Goal: Task Accomplishment & Management: Manage account settings

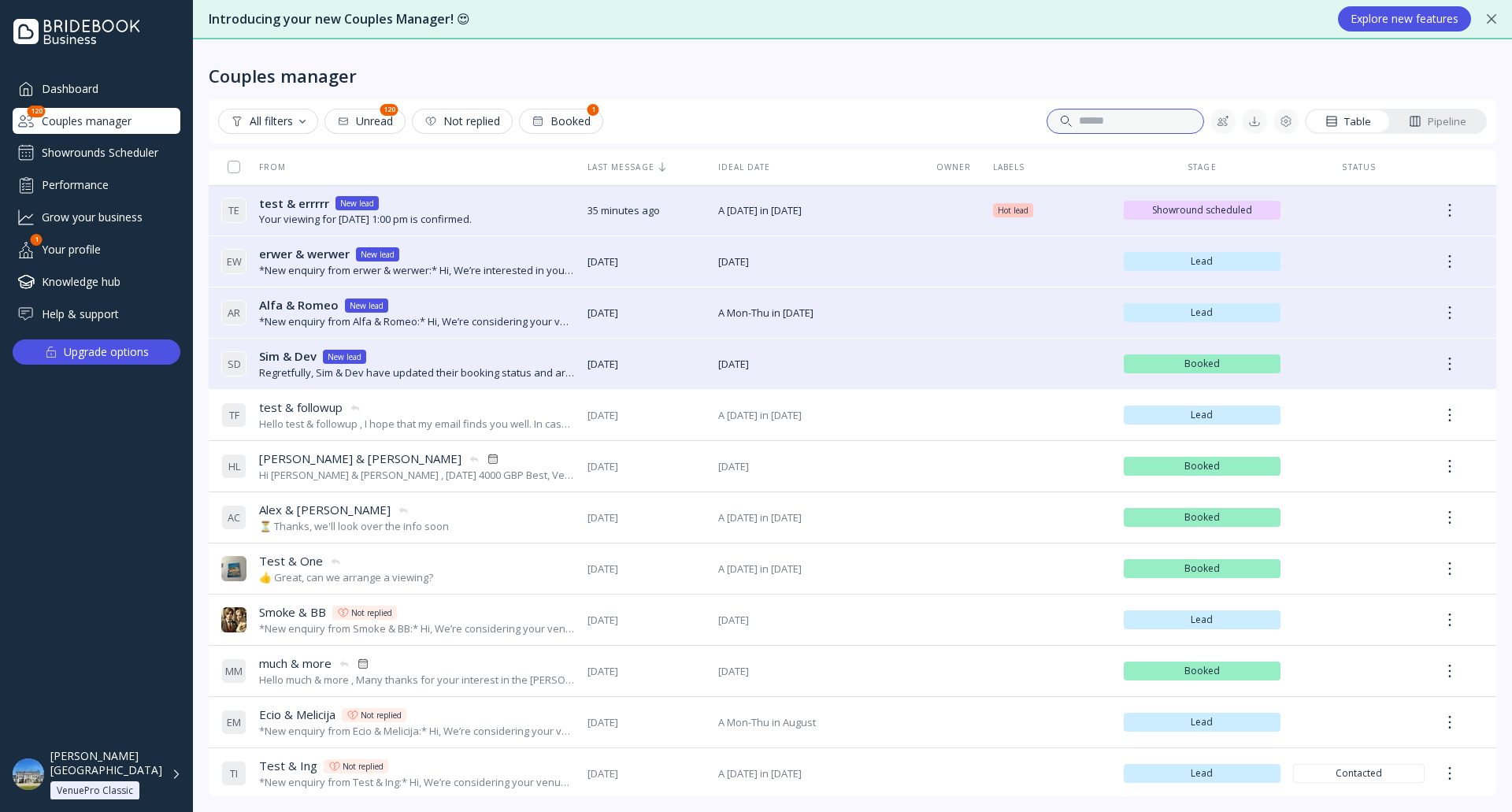
click at [1114, 123] on input at bounding box center [1135, 121] width 112 height 15
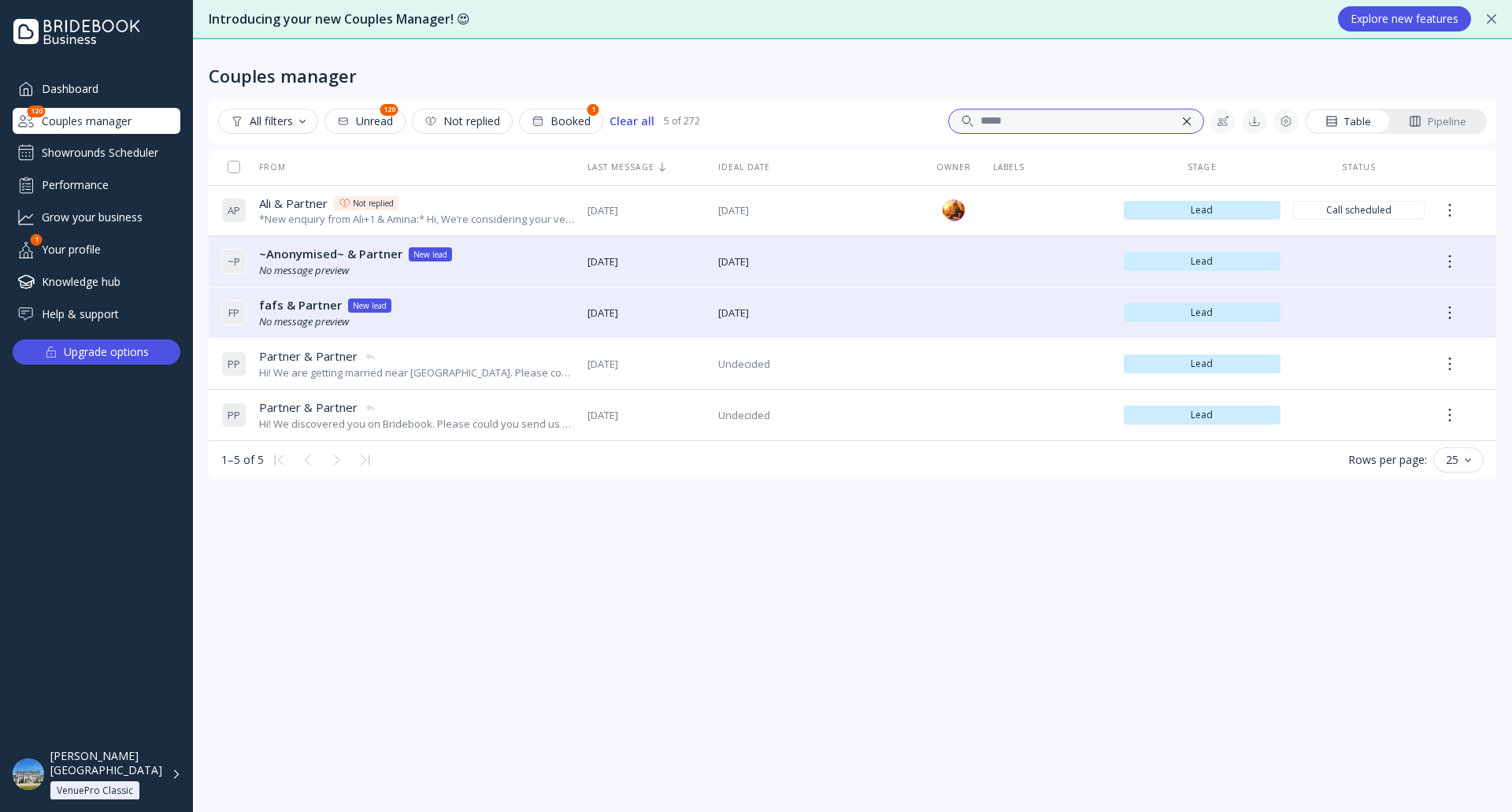
type input "*****"
click at [1191, 120] on div at bounding box center [1186, 121] width 8 height 8
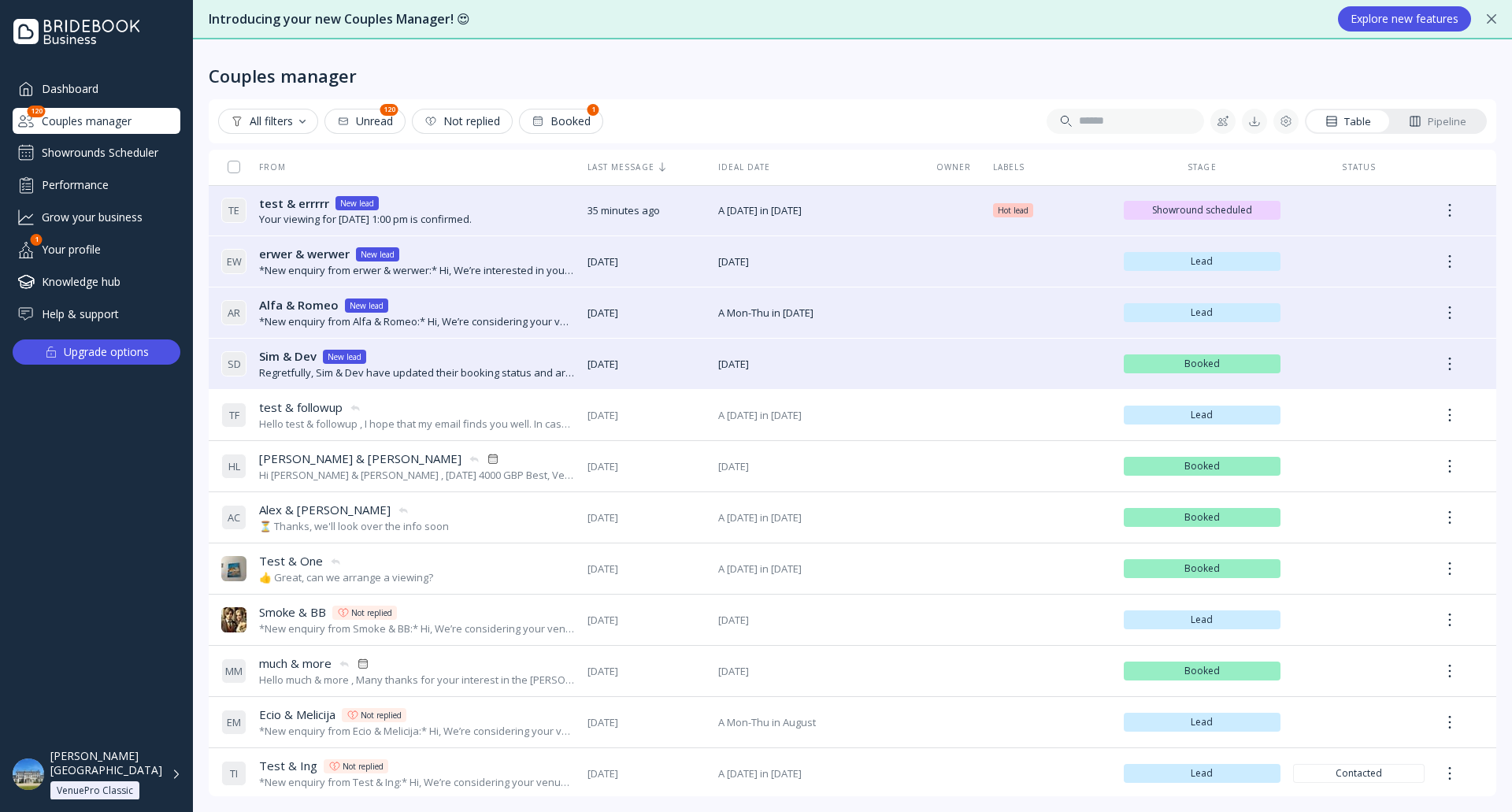
click at [131, 142] on div "Showrounds Scheduler" at bounding box center [96, 152] width 168 height 25
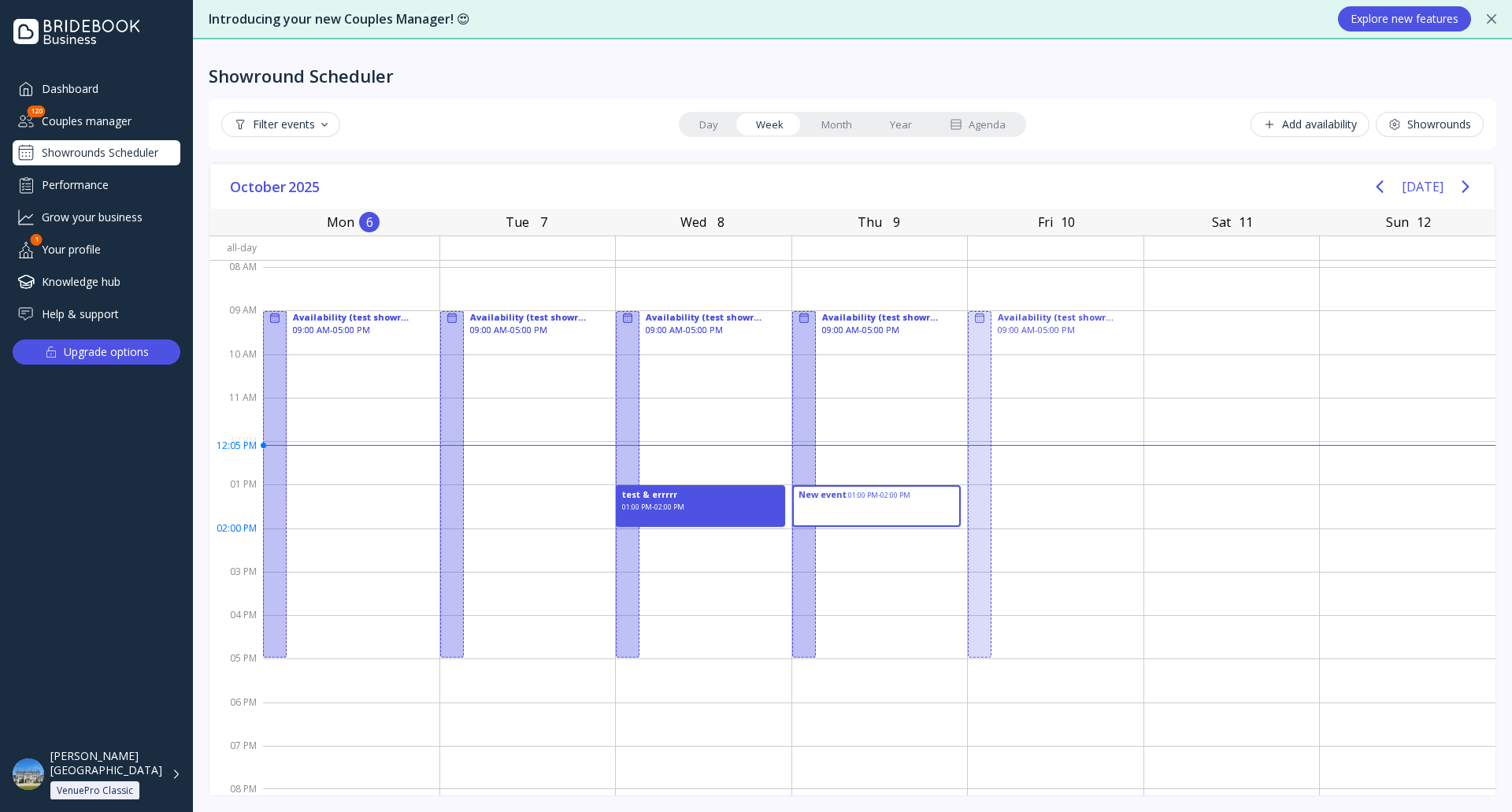
drag, startPoint x: 832, startPoint y: 496, endPoint x: 940, endPoint y: 531, distance: 113.5
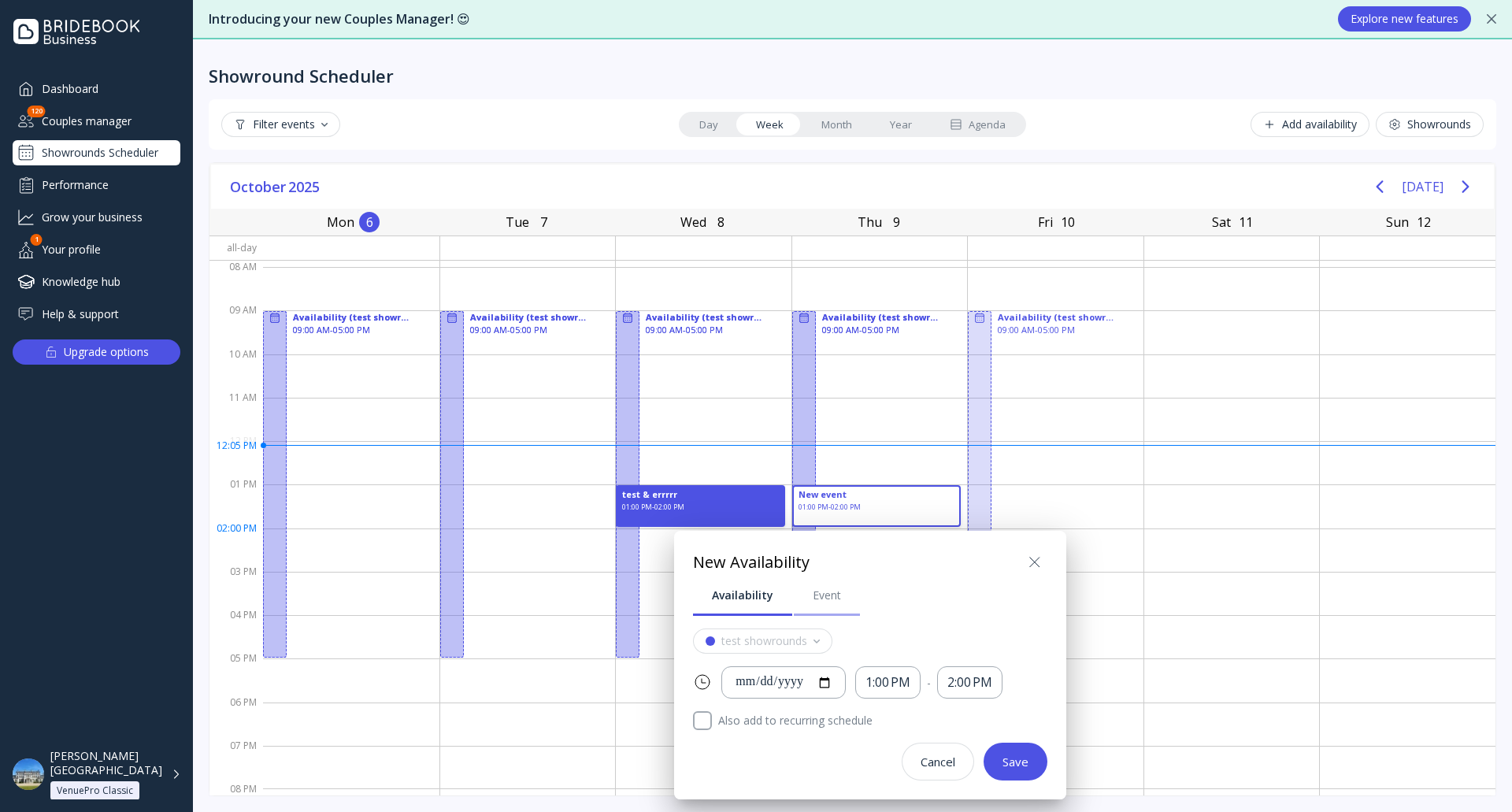
click at [821, 600] on div "Event" at bounding box center [826, 596] width 28 height 15
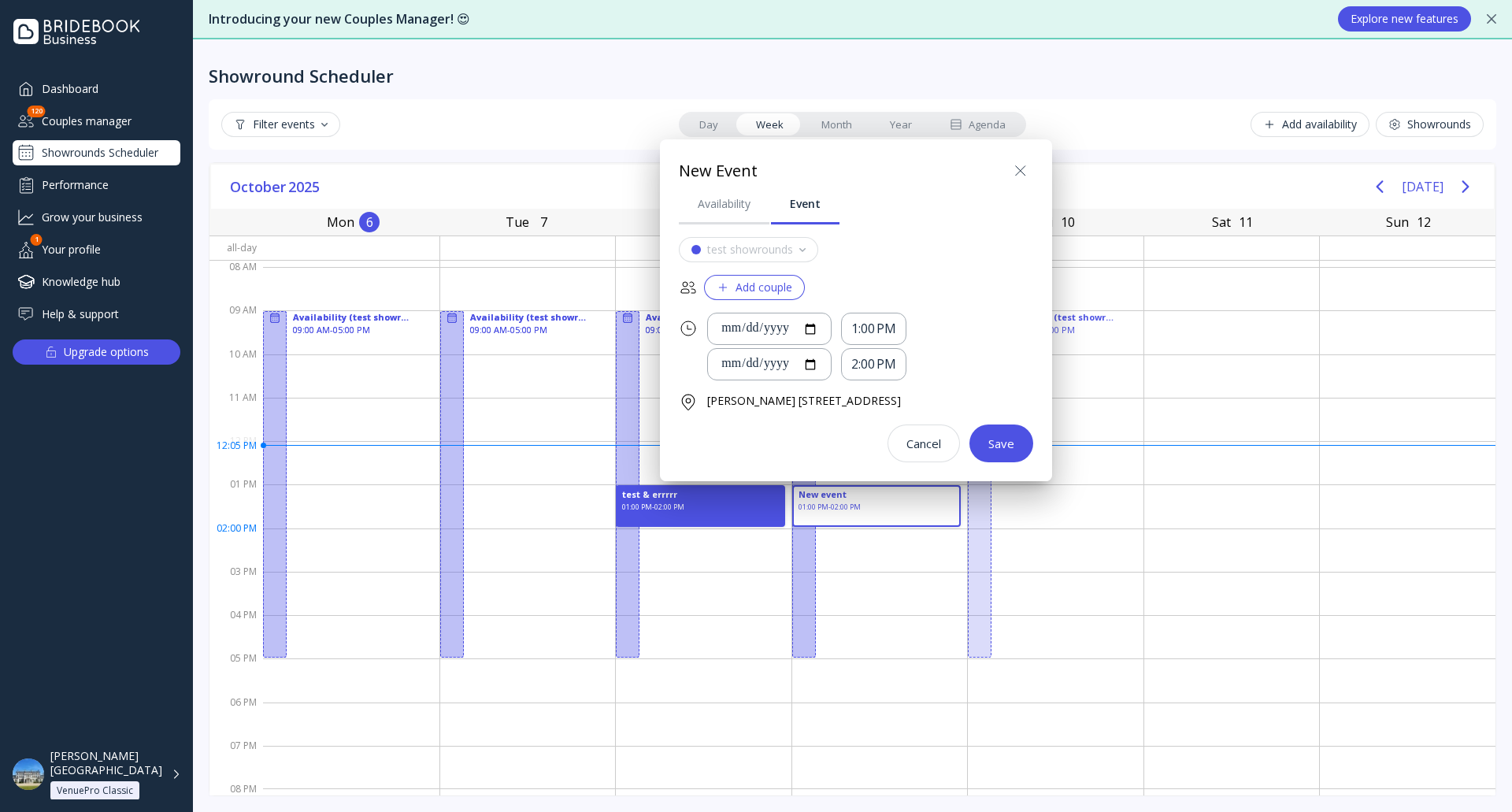
click at [773, 292] on div "Add couple" at bounding box center [755, 288] width 76 height 13
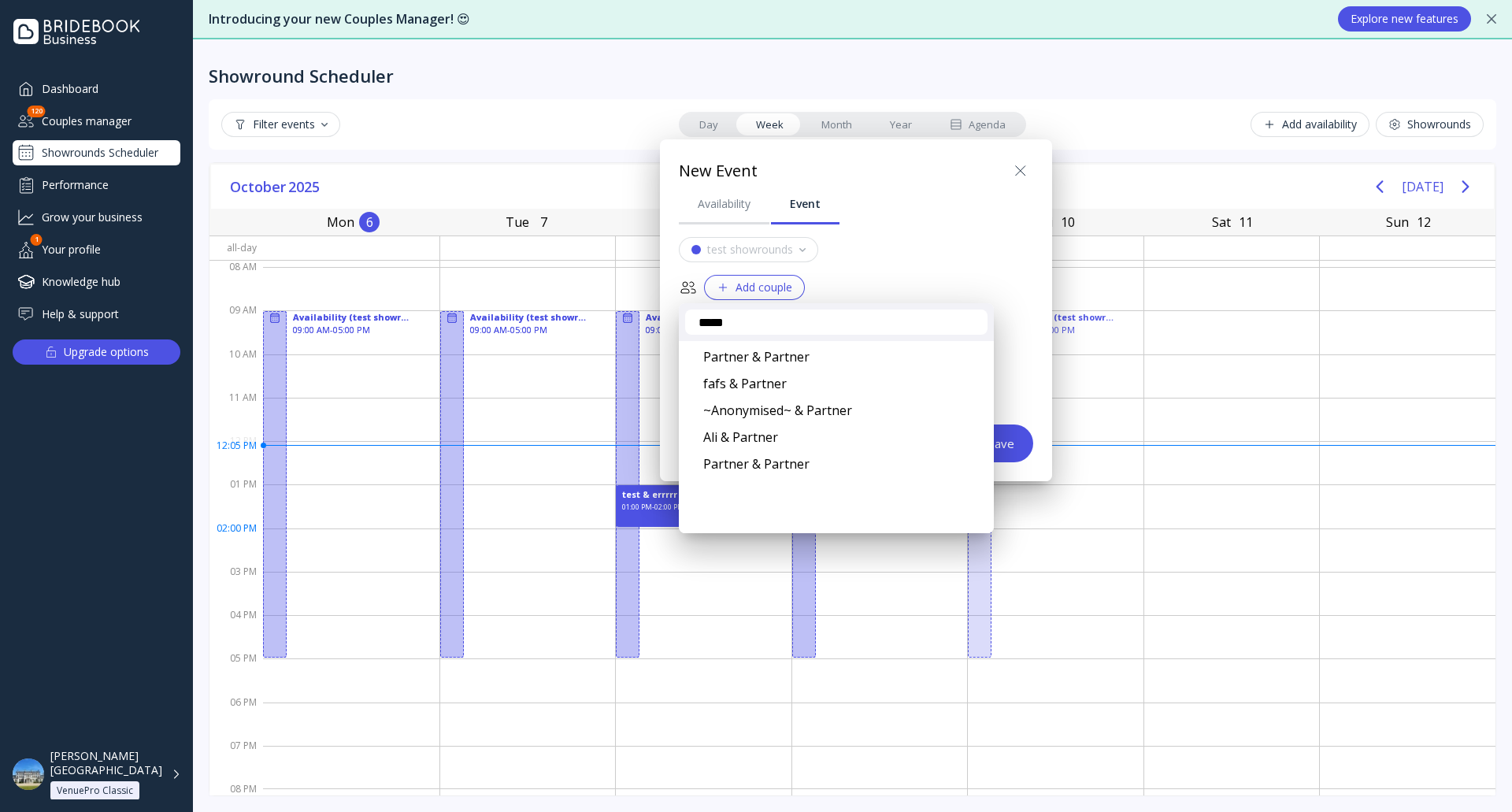
type input "*****"
click at [991, 263] on div at bounding box center [756, 406] width 1764 height 1064
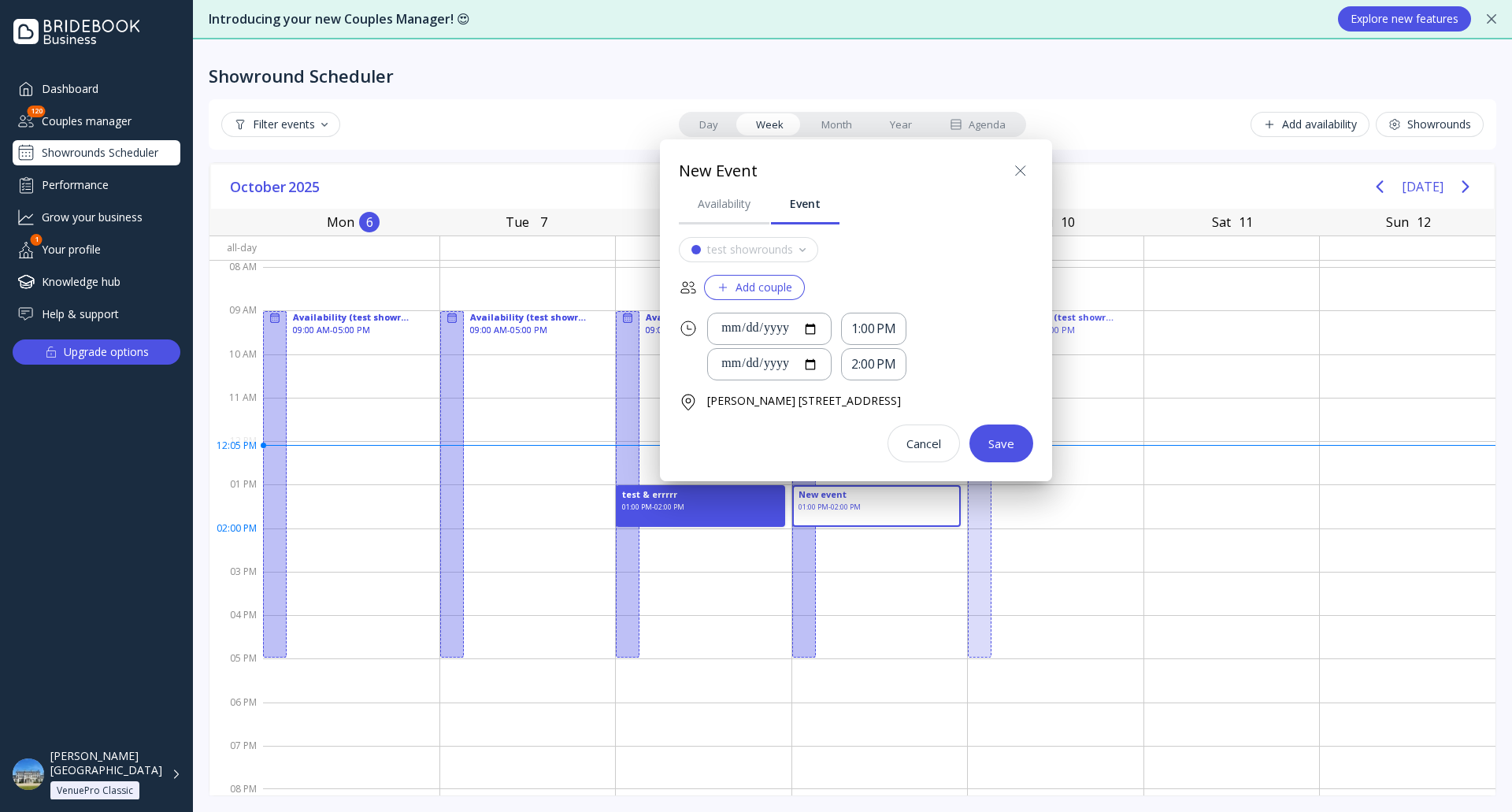
click at [1030, 171] on icon at bounding box center [1021, 171] width 19 height 19
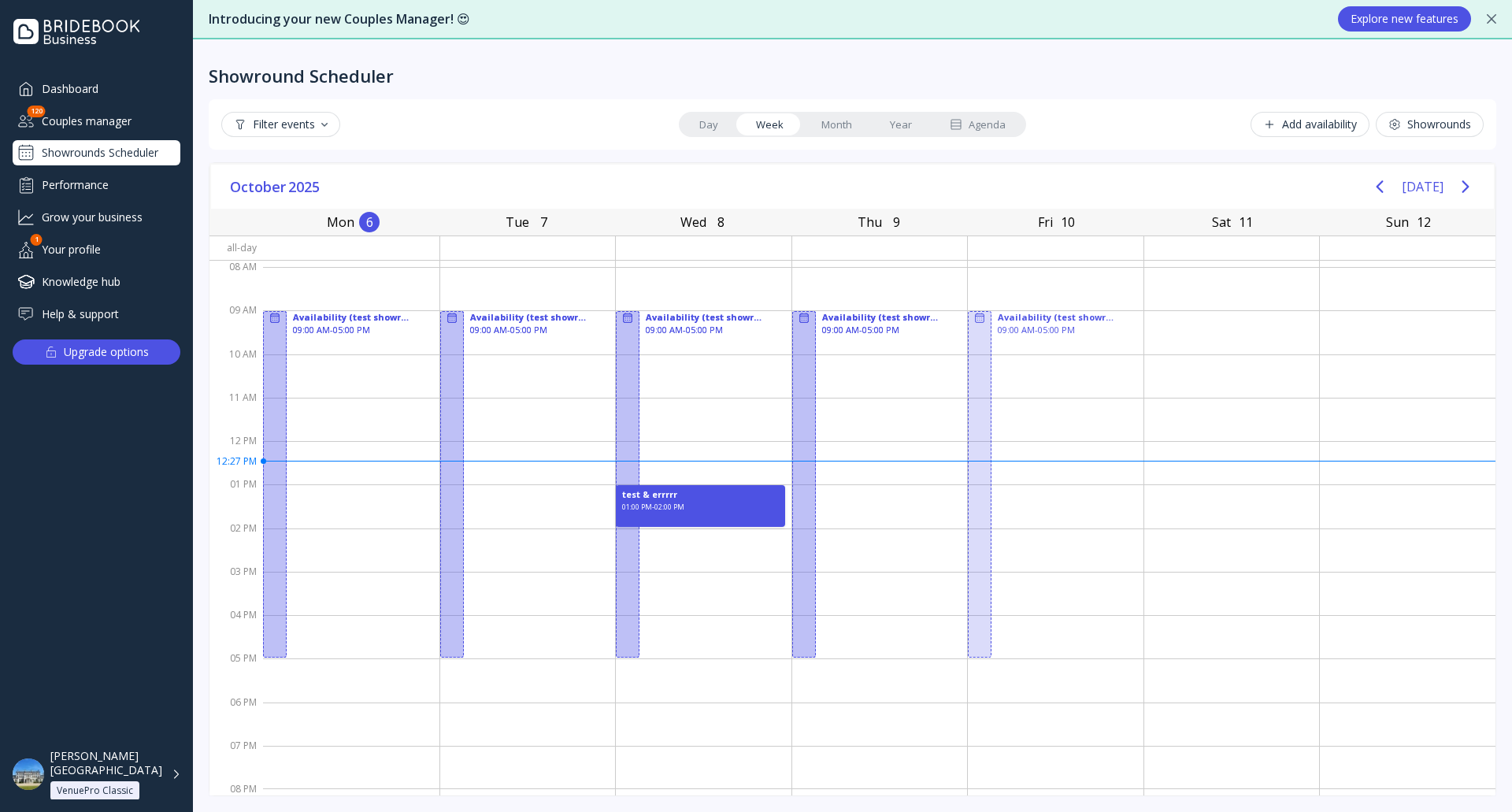
click at [171, 785] on div "[PERSON_NAME][GEOGRAPHIC_DATA] VenuePro Classic" at bounding box center [116, 774] width 131 height 51
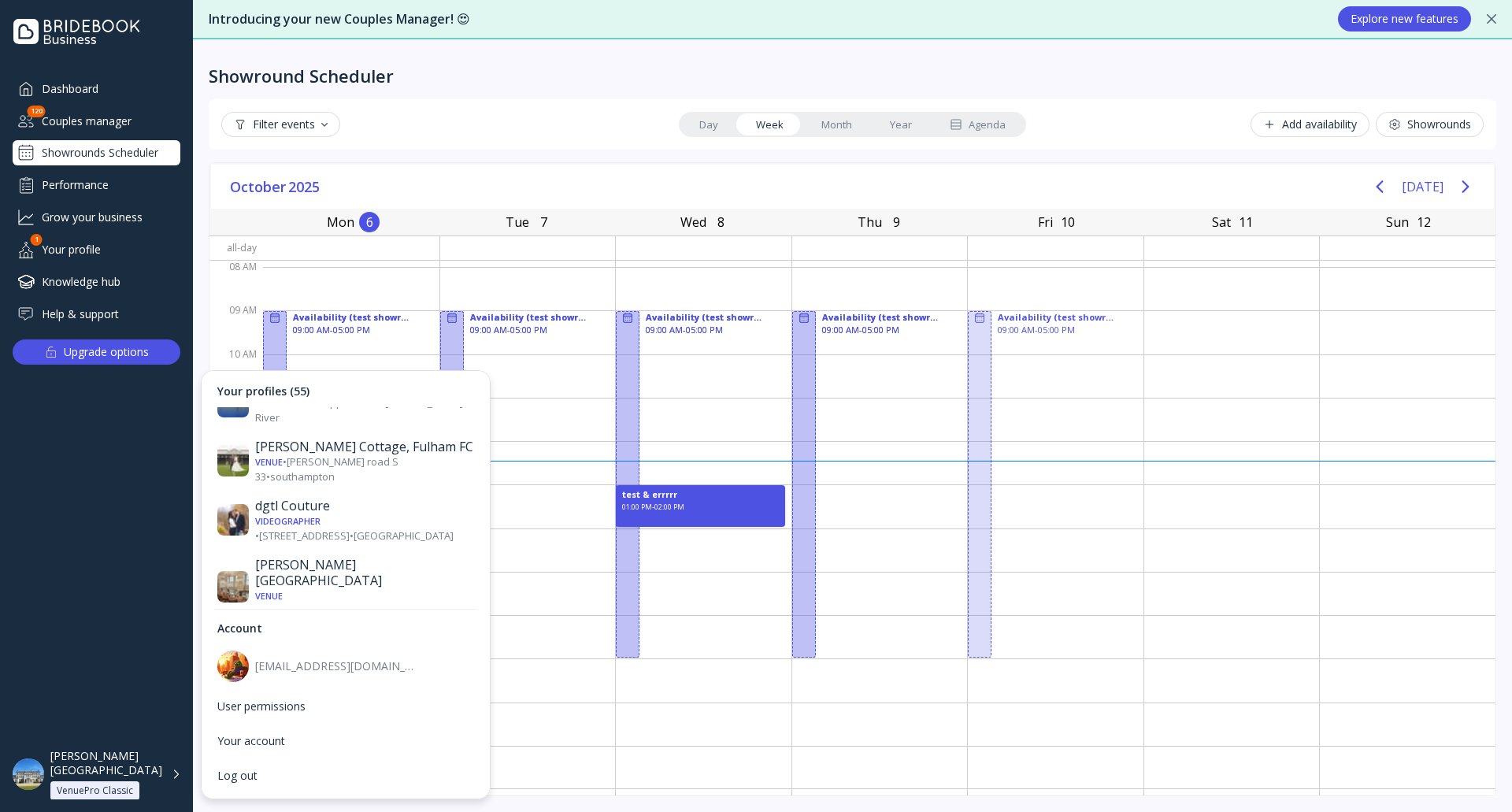
scroll to position [867, 0]
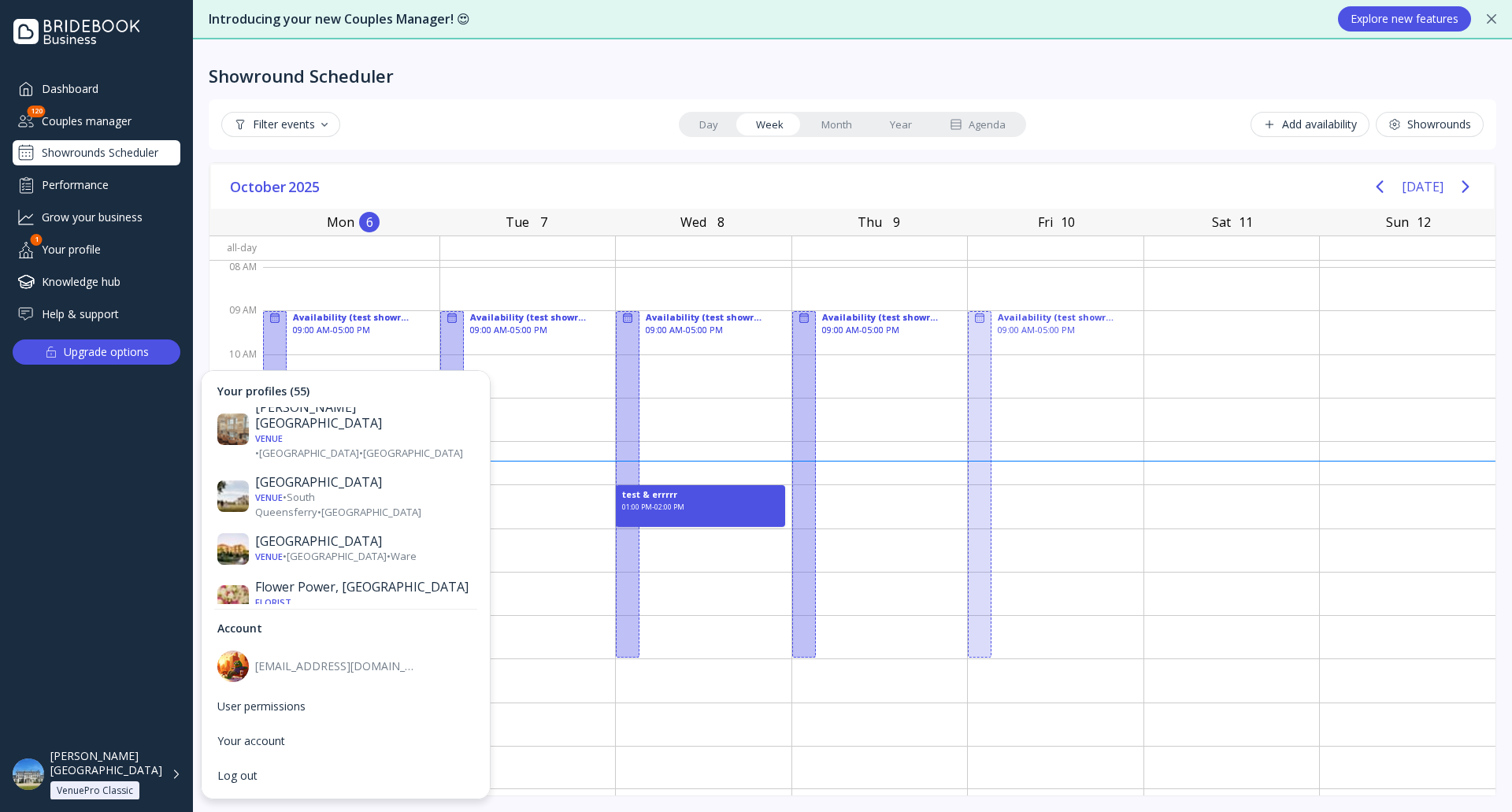
click at [385, 714] on div "Venue • [GEOGRAPHIC_DATA] • Taplow" at bounding box center [364, 721] width 219 height 15
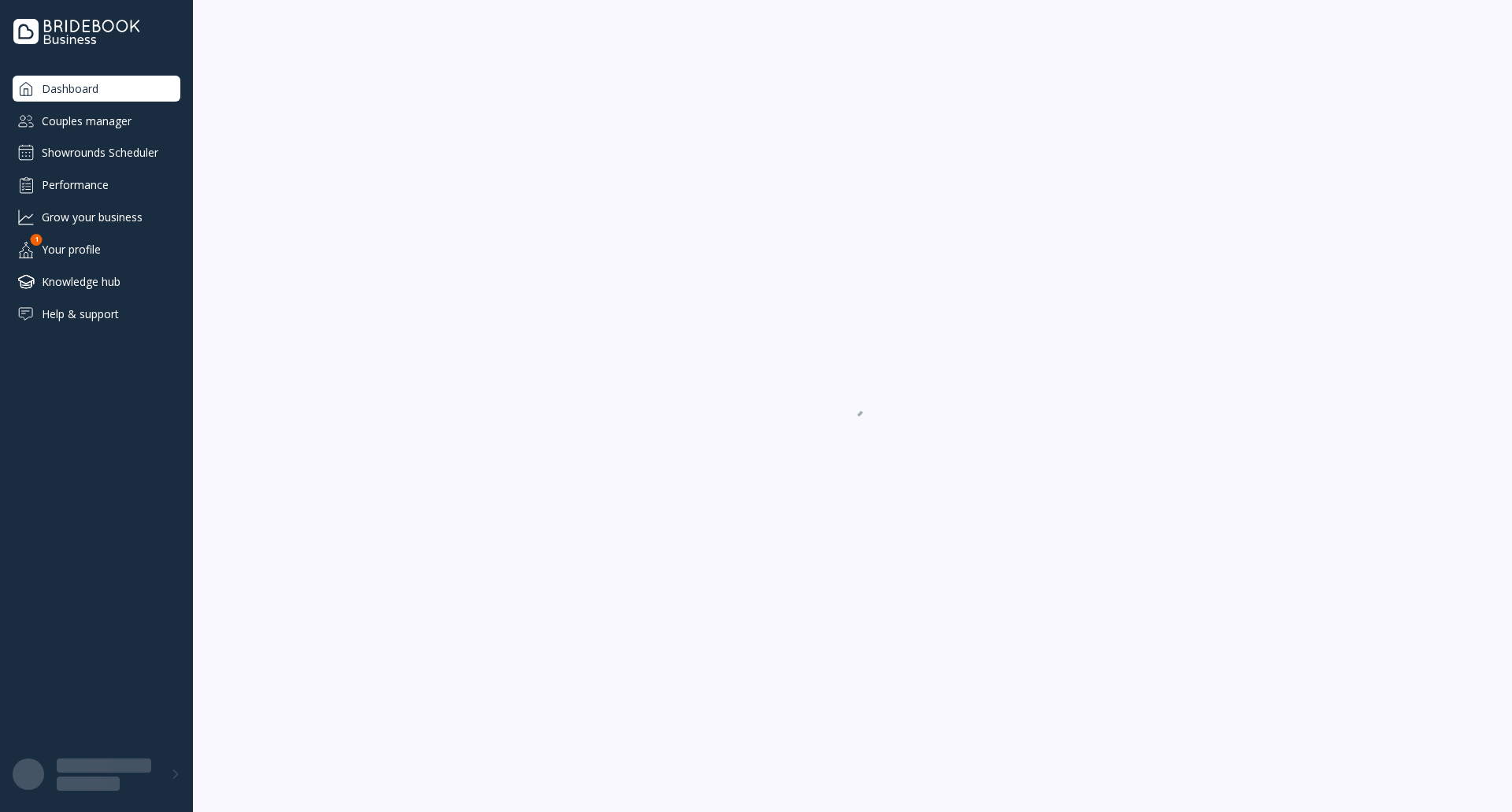
click at [118, 154] on div "Showrounds Scheduler" at bounding box center [96, 152] width 168 height 25
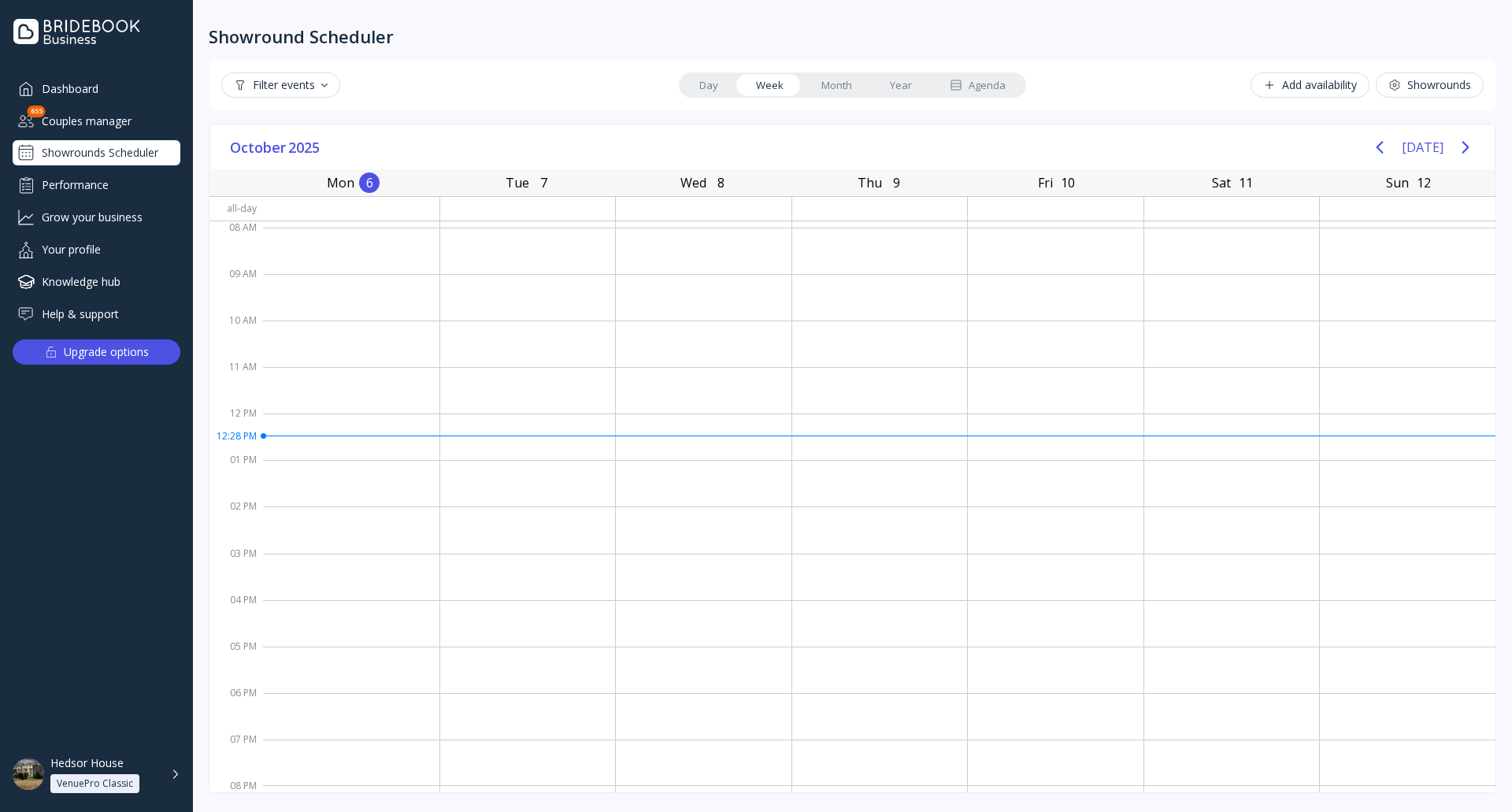
click at [171, 781] on div "Hedsor House VenuePro Classic" at bounding box center [115, 774] width 130 height 37
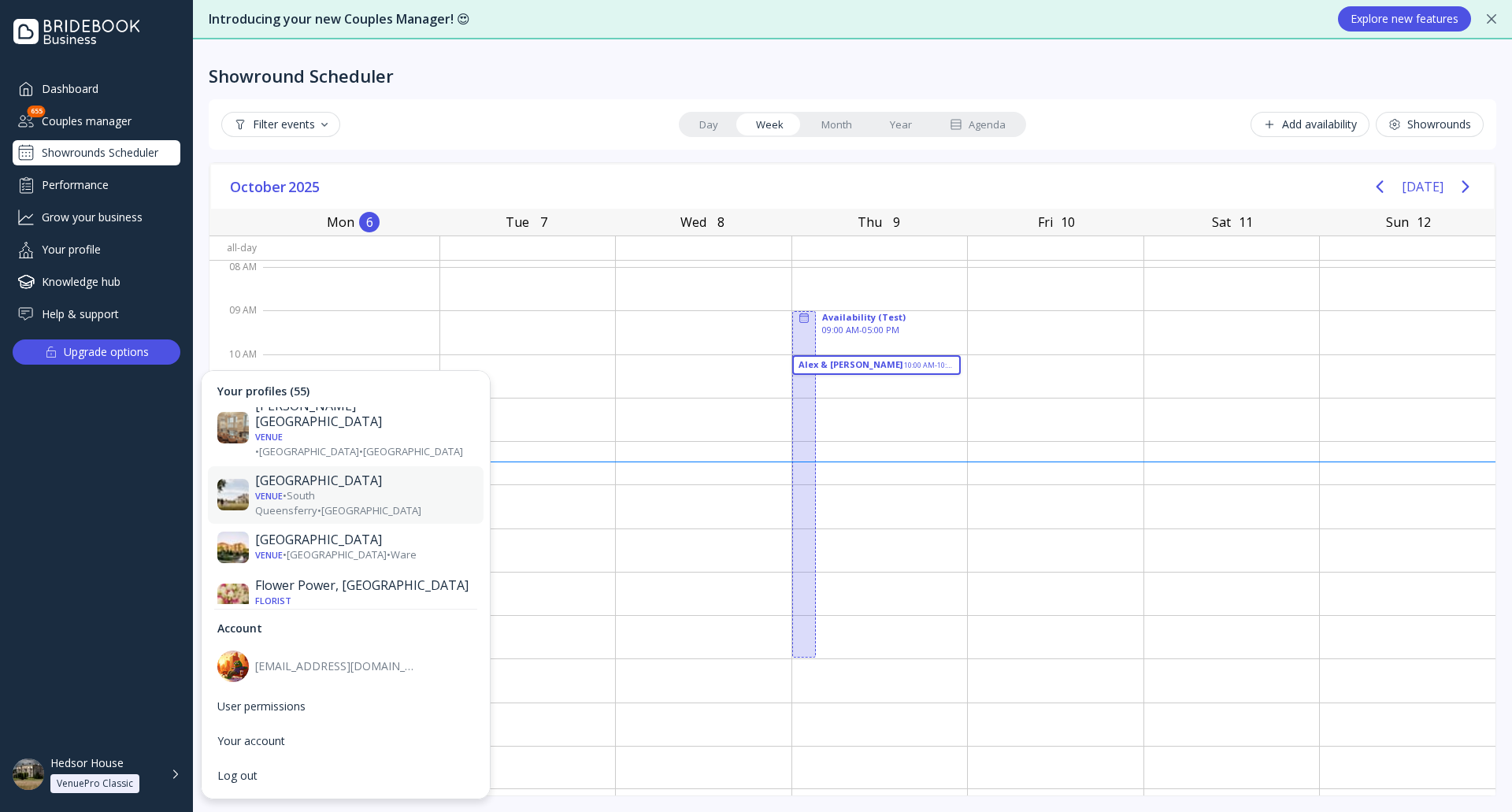
scroll to position [945, 0]
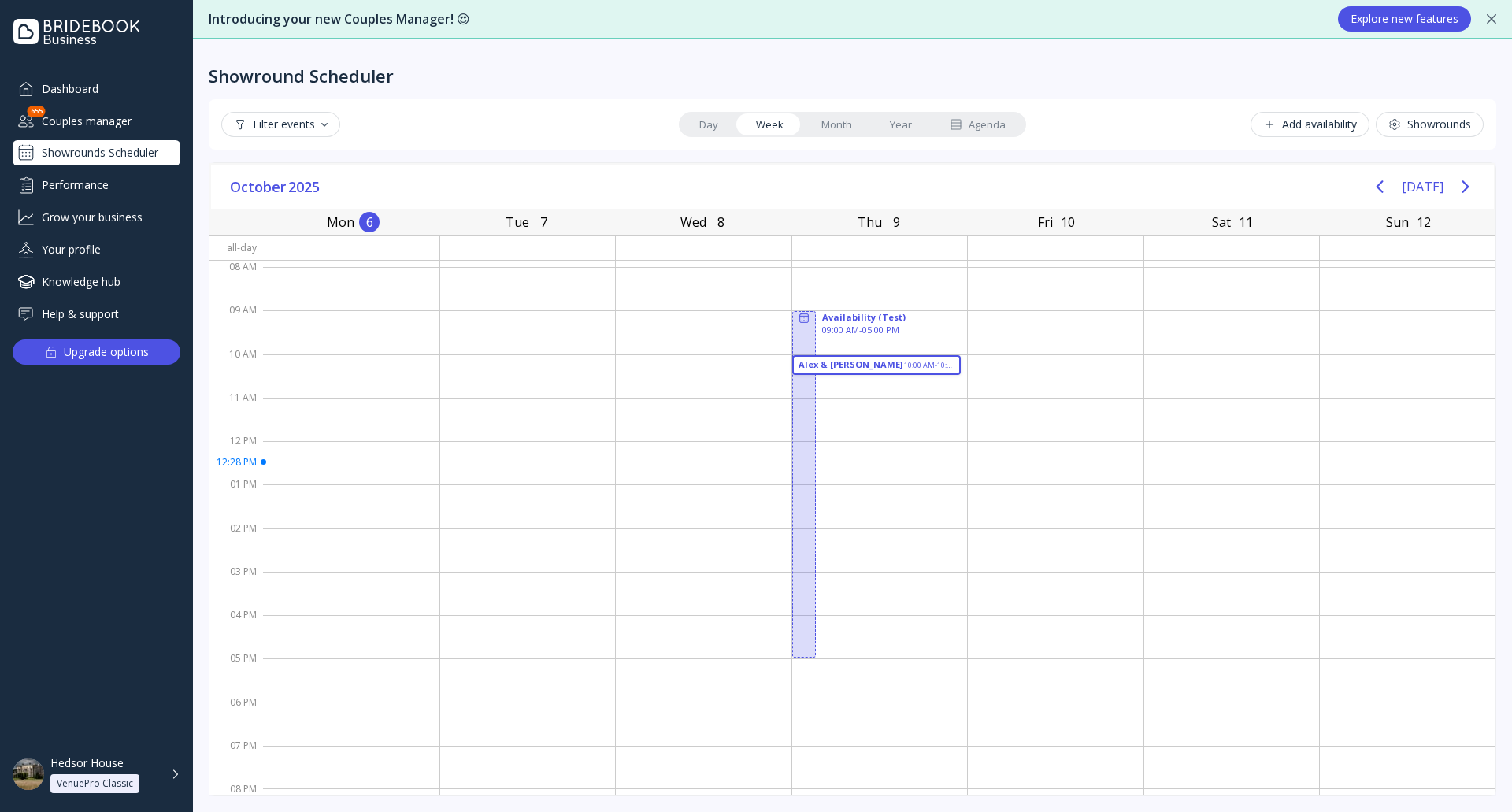
click at [574, 180] on div "[DATE] [DATE]" at bounding box center [852, 187] width 1283 height 45
click at [172, 780] on div "Hedsor House VenuePro Classic" at bounding box center [115, 774] width 130 height 37
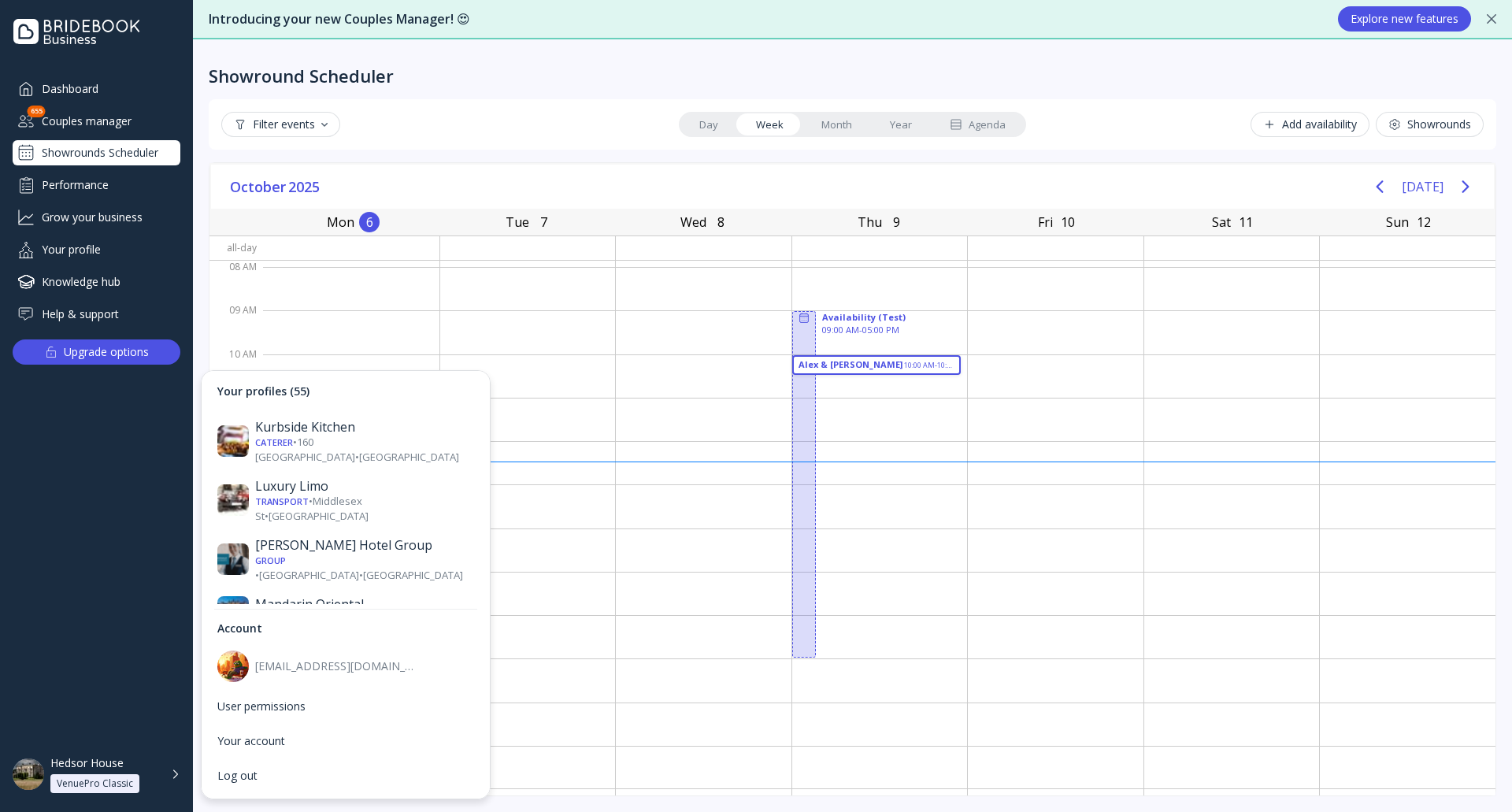
scroll to position [1418, 0]
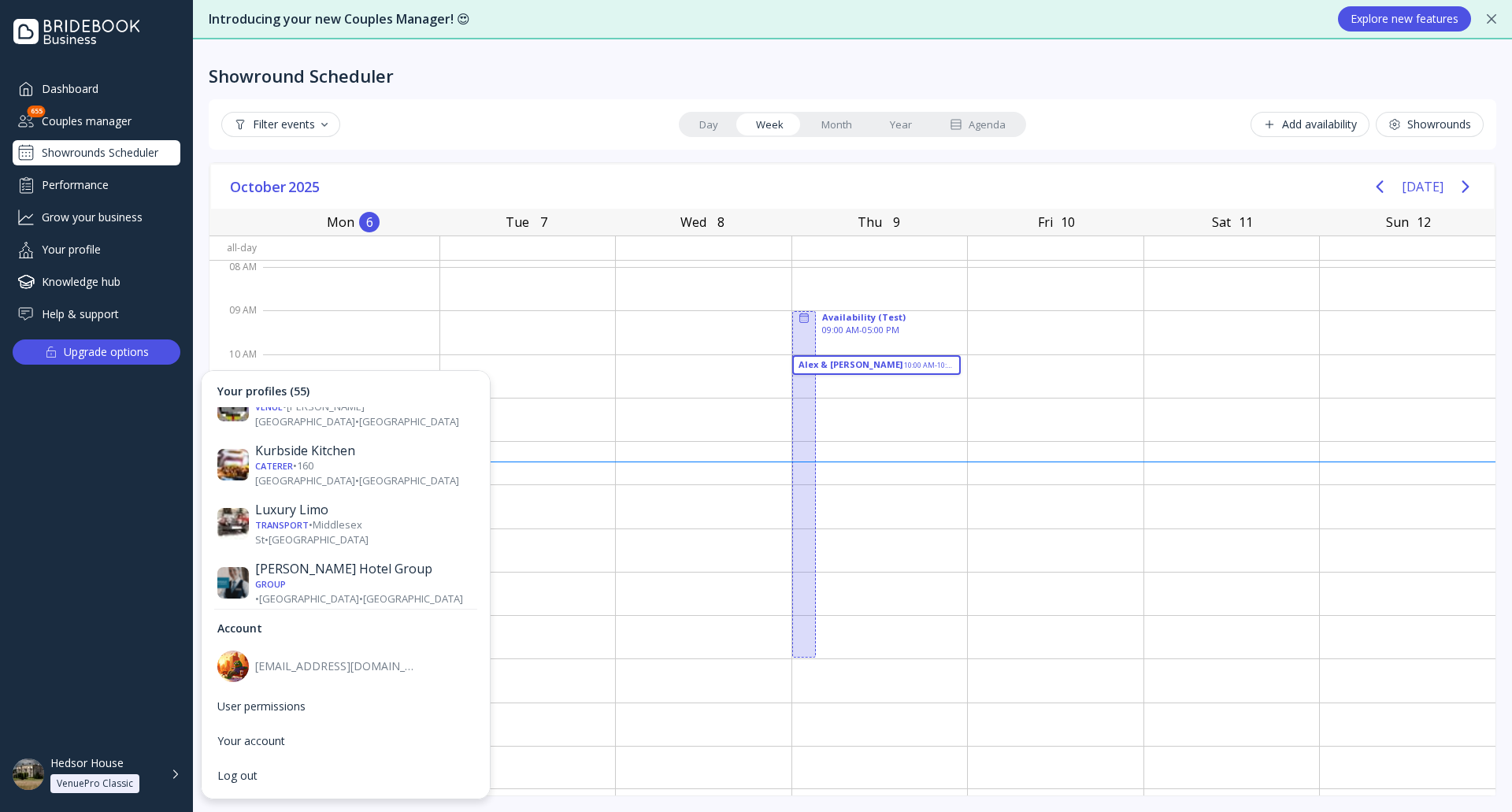
click at [365, 774] on div "Venue • [GEOGRAPHIC_DATA] • [GEOGRAPHIC_DATA]" at bounding box center [364, 781] width 219 height 15
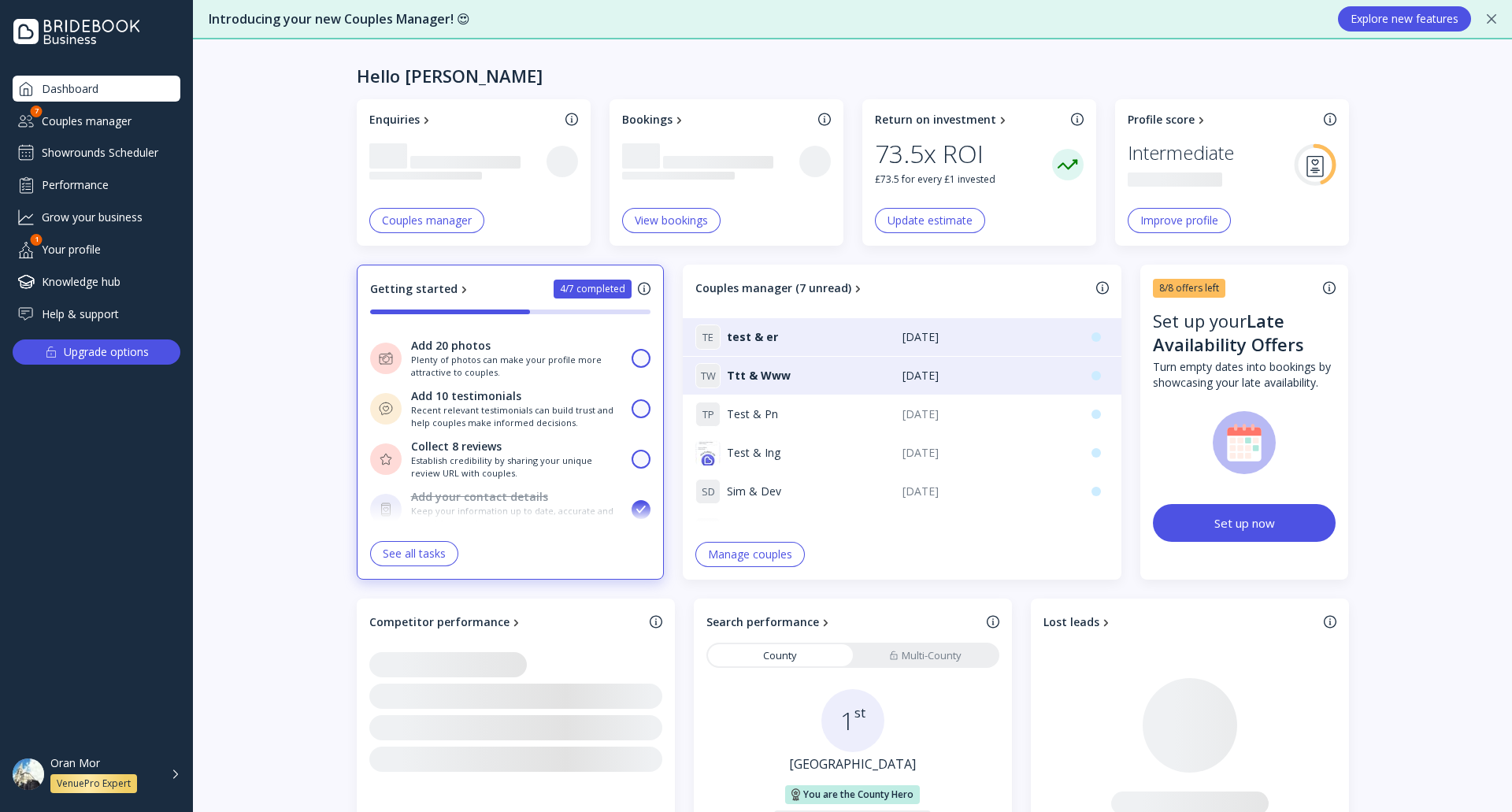
click at [134, 161] on div "Showrounds Scheduler" at bounding box center [96, 152] width 168 height 25
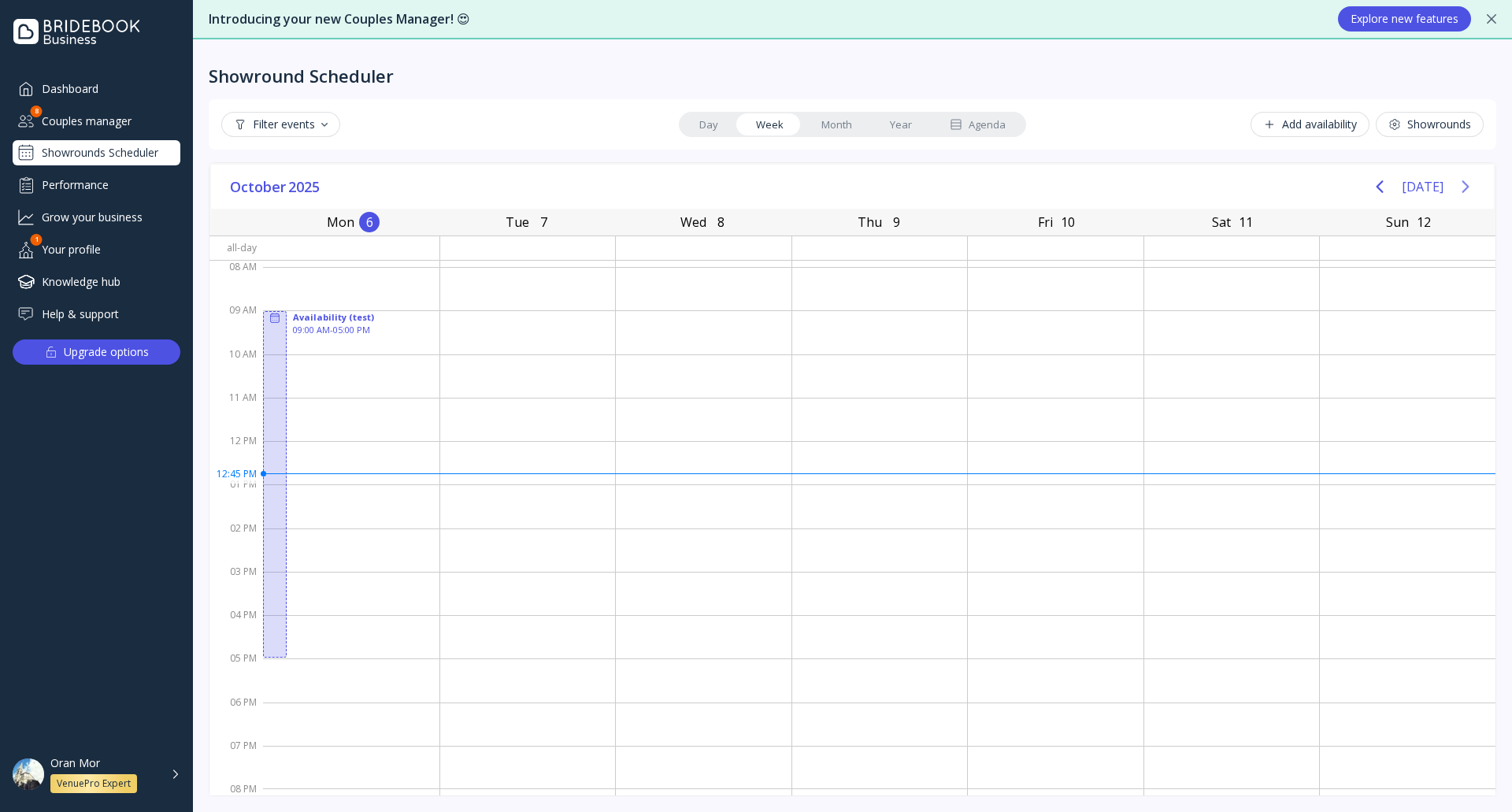
click at [1474, 189] on icon "Next page" at bounding box center [1466, 187] width 19 height 19
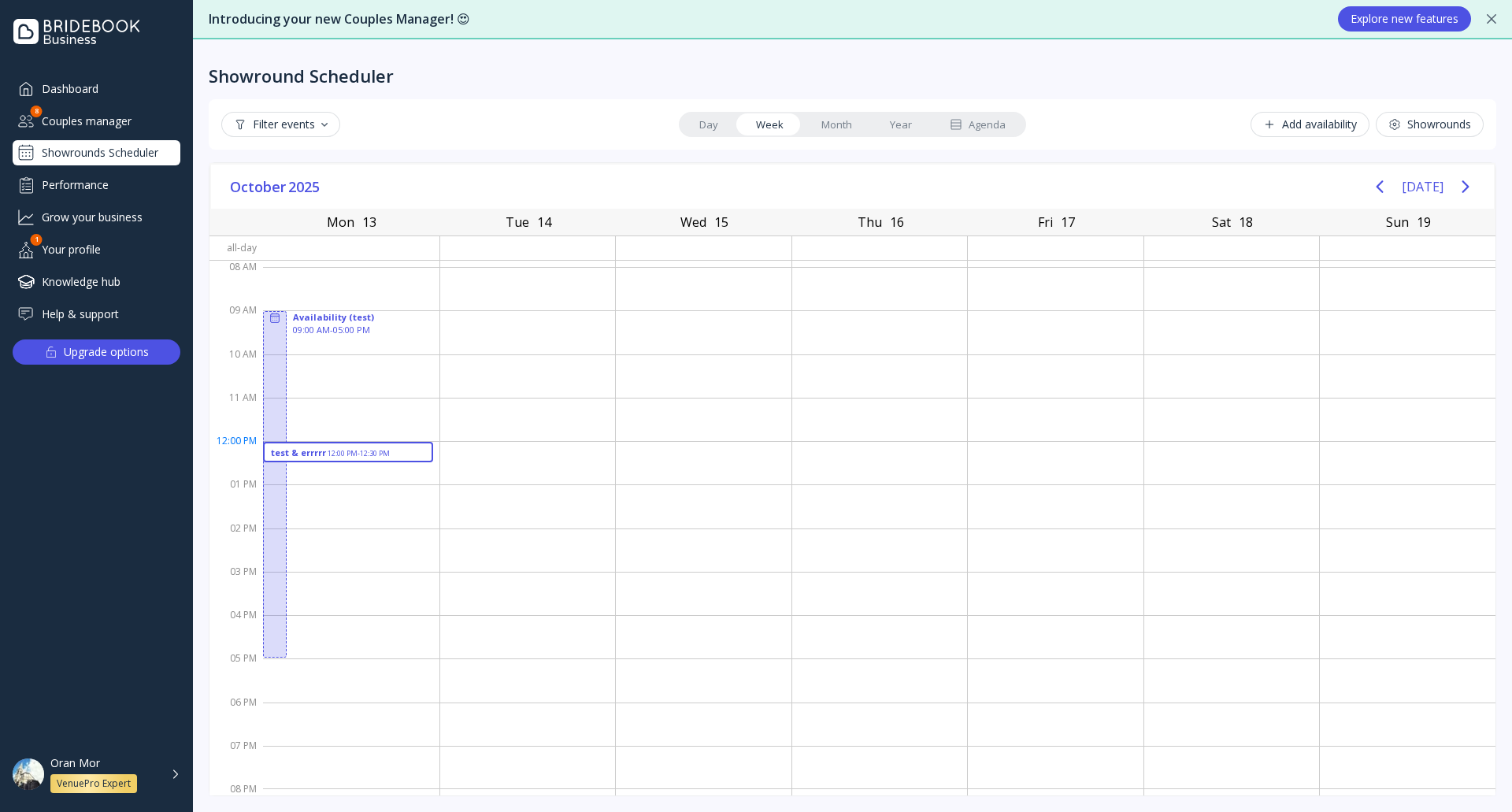
click at [311, 448] on div "test & errrrr" at bounding box center [299, 453] width 55 height 13
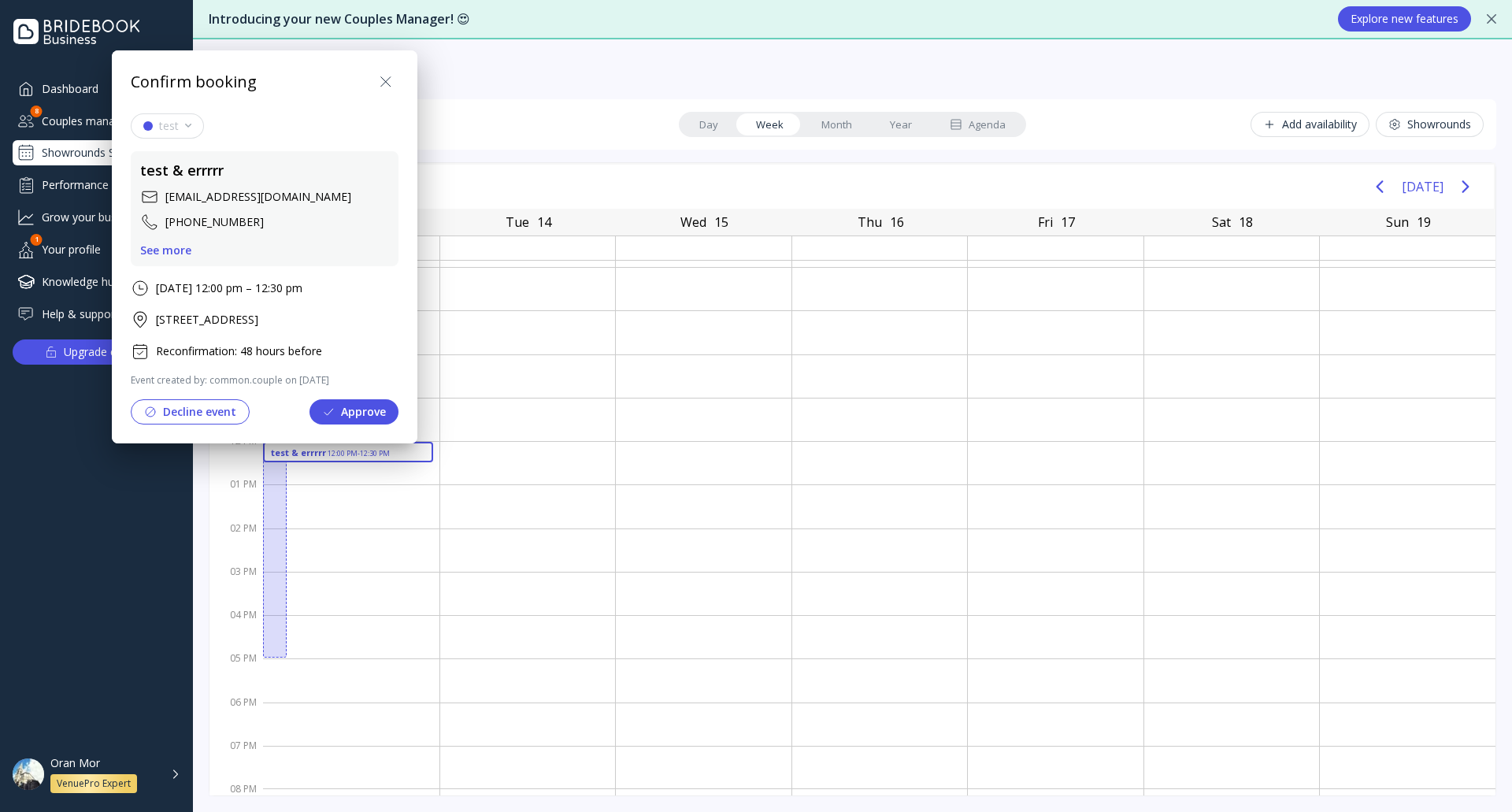
click at [398, 411] on button "Approve" at bounding box center [354, 412] width 89 height 25
